Goal: Information Seeking & Learning: Learn about a topic

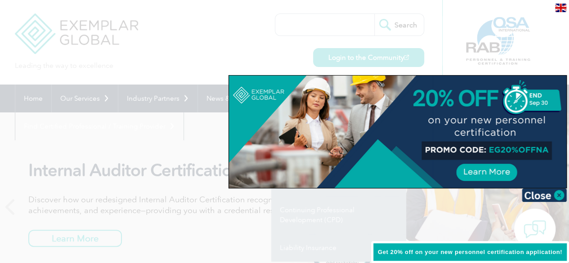
click at [307, 41] on div at bounding box center [284, 131] width 569 height 263
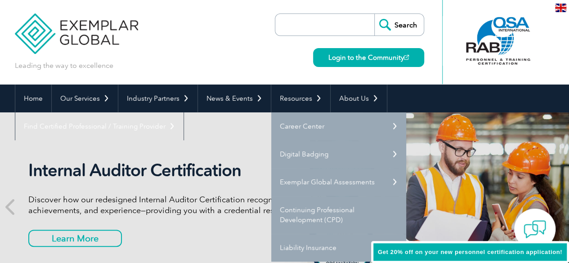
click at [304, 26] on input "search" at bounding box center [327, 25] width 95 height 22
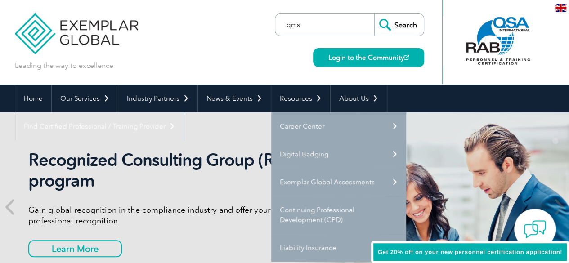
type input "qms"
click at [375, 14] on input "Search" at bounding box center [400, 25] width 50 height 22
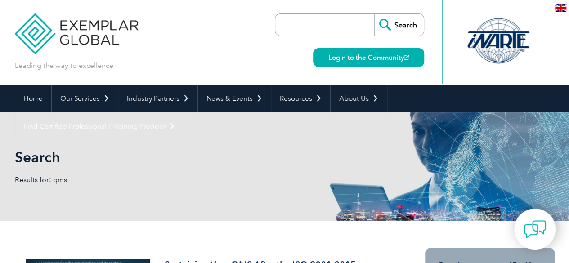
click at [327, 25] on input "search" at bounding box center [327, 25] width 95 height 22
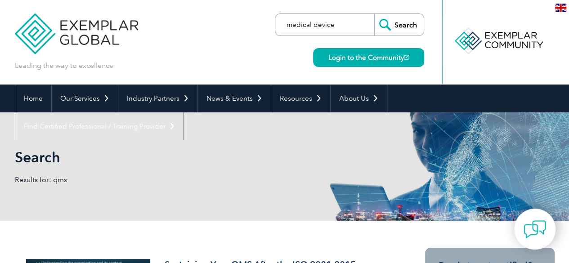
type input "medical device"
click at [391, 28] on input "Search" at bounding box center [400, 25] width 50 height 22
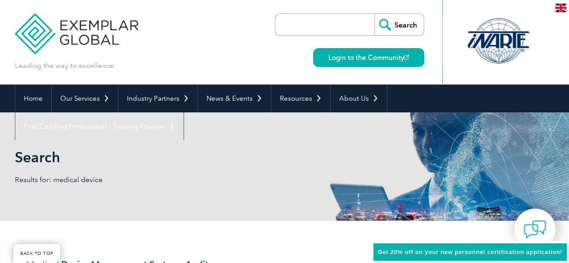
scroll to position [155, 0]
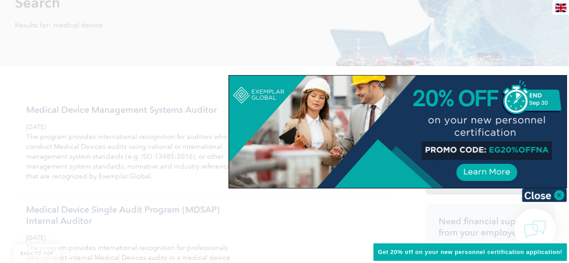
click at [540, 52] on div at bounding box center [284, 131] width 569 height 263
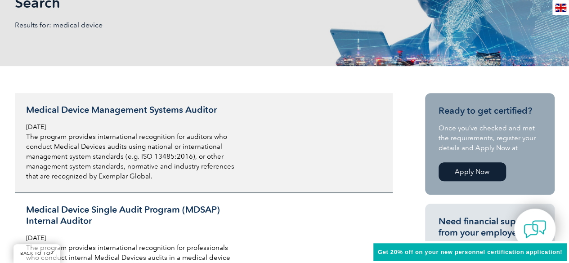
click at [180, 113] on h3 "Medical Device Management Systems Auditor" at bounding box center [132, 109] width 213 height 11
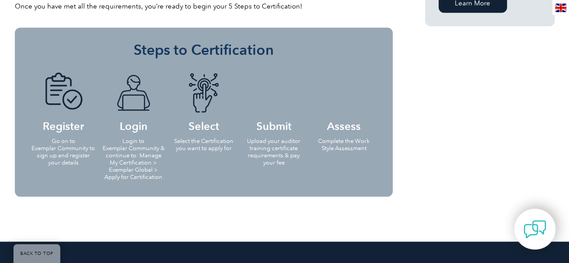
scroll to position [761, 0]
